Goal: Transaction & Acquisition: Obtain resource

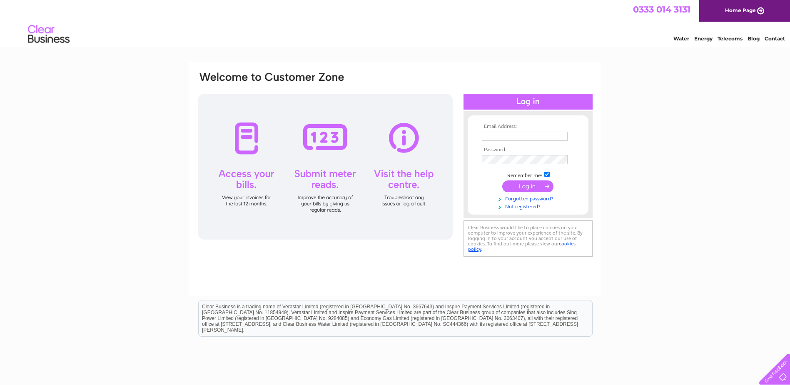
type input "[EMAIL_ADDRESS][DOMAIN_NAME]"
click at [531, 183] on input "submit" at bounding box center [527, 186] width 51 height 12
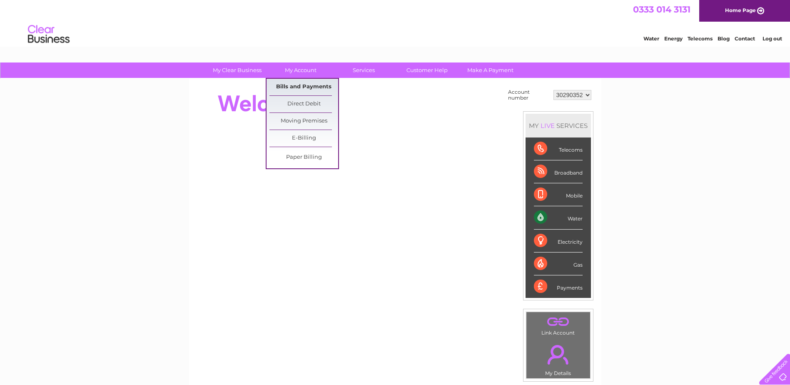
click at [306, 89] on link "Bills and Payments" at bounding box center [303, 87] width 69 height 17
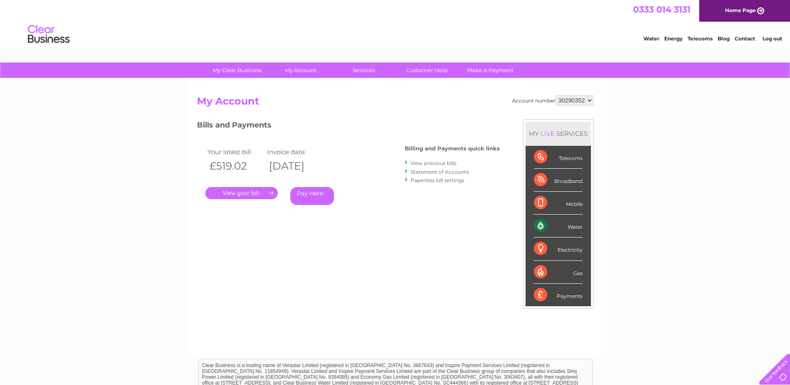
click at [240, 192] on link "." at bounding box center [241, 193] width 72 height 12
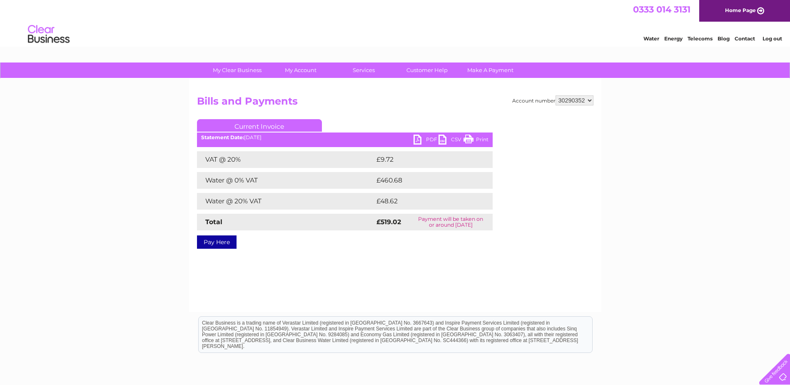
click at [423, 134] on ul "Current Invoice" at bounding box center [345, 126] width 296 height 15
click at [422, 137] on link "PDF" at bounding box center [425, 140] width 25 height 12
